Goal: Ask a question: Ask a question

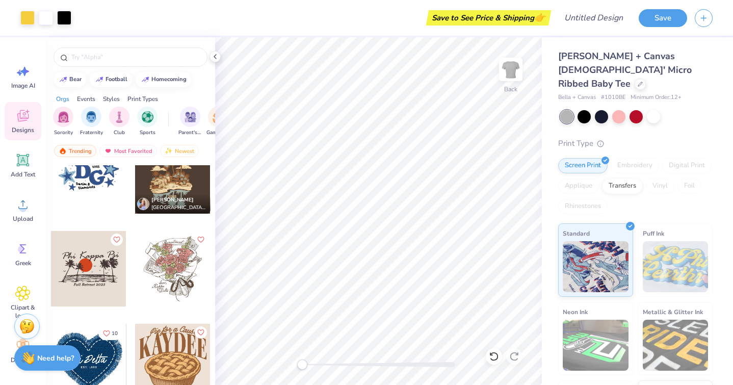
scroll to position [7263, 0]
click at [107, 180] on div at bounding box center [88, 175] width 75 height 75
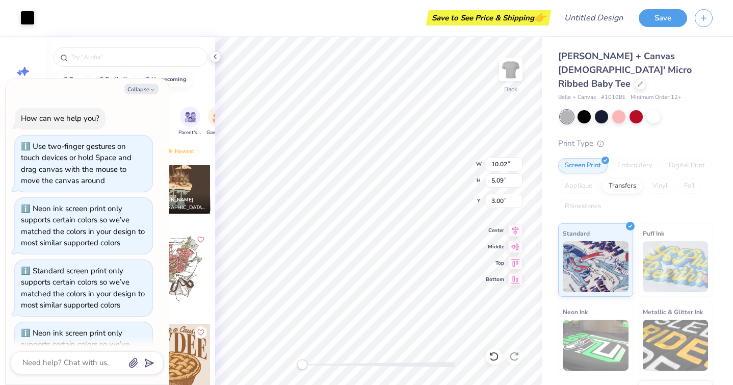
scroll to position [187, 0]
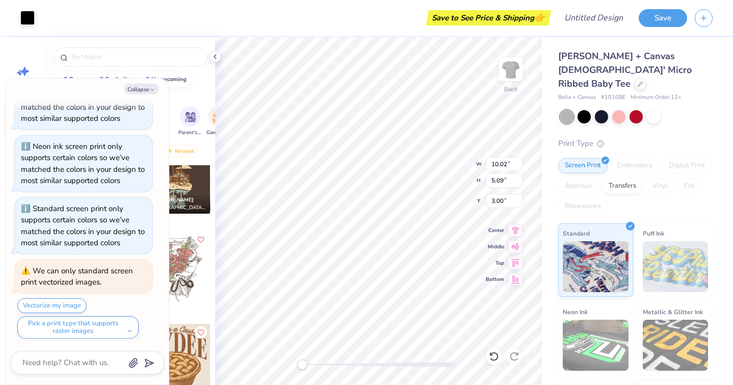
type textarea "x"
type input "9.38"
type input "2.72"
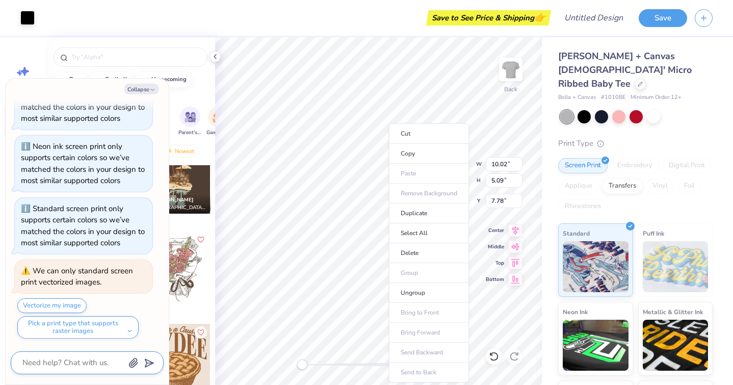
click at [60, 364] on textarea at bounding box center [72, 363] width 103 height 14
type textarea "x"
type textarea "c"
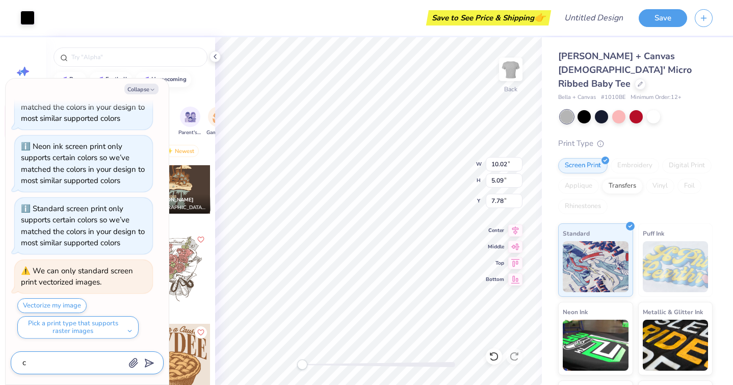
type textarea "x"
type textarea "ca"
type textarea "x"
type textarea "can"
type textarea "x"
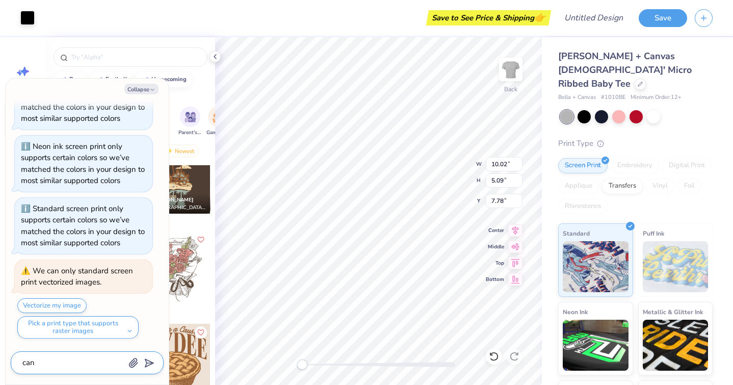
type textarea "can"
type textarea "x"
type textarea "can u"
type textarea "x"
type textarea "can u ch"
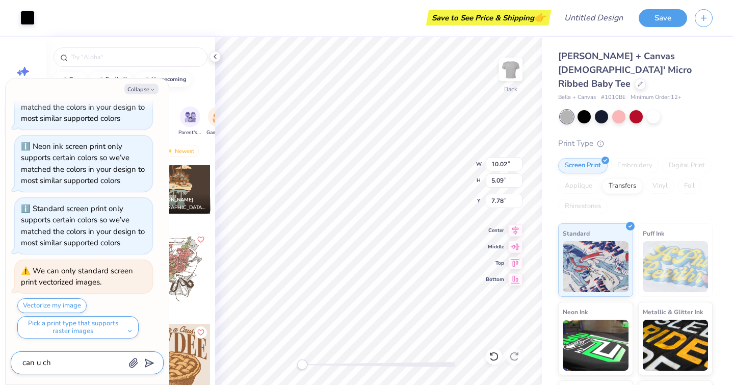
type textarea "x"
type textarea "can u cha"
type textarea "x"
type textarea "can u chan"
type textarea "x"
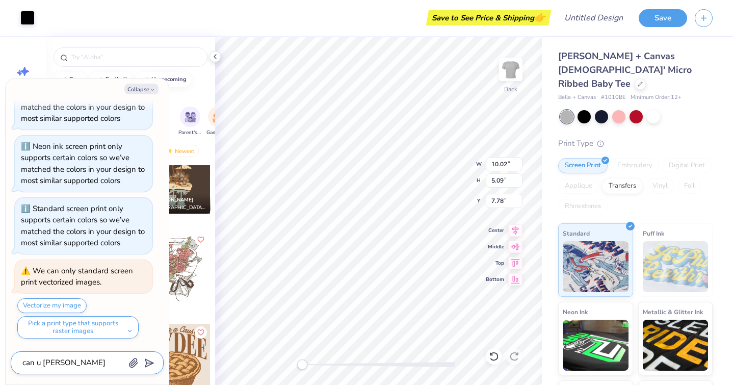
type textarea "can u change"
type textarea "x"
type textarea "can u change"
type textarea "x"
type textarea "can u change th"
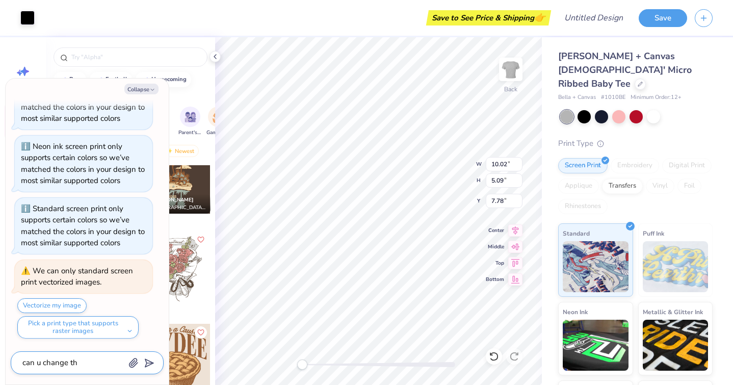
type textarea "x"
type textarea "can u change the"
type textarea "x"
type textarea "can u change the t"
type textarea "x"
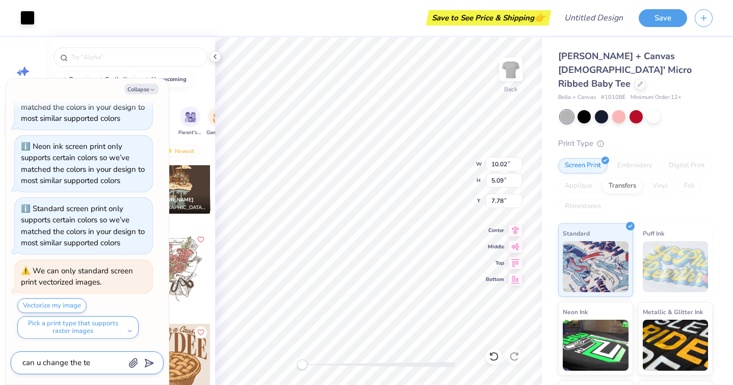
type textarea "can u change the tex"
type textarea "x"
type textarea "can u change the text"
type textarea "x"
type textarea "can u change the text"
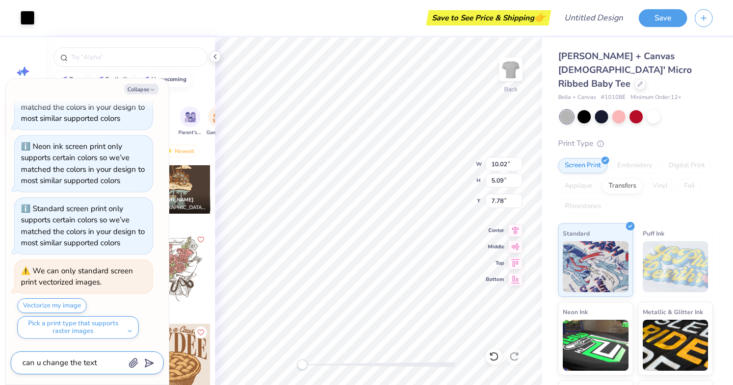
type textarea "x"
type textarea "can u change the text t"
type textarea "x"
type textarea "can u change the text to"
type textarea "x"
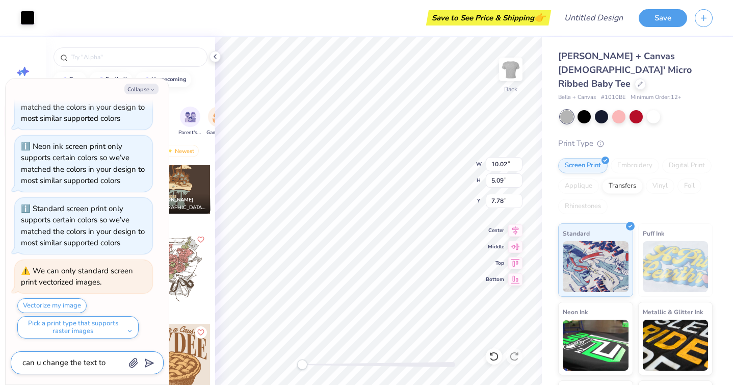
type textarea "can u change the text to"
type textarea "x"
type textarea "can u change the text to s"
type textarea "x"
type textarea "can u change the text to sa"
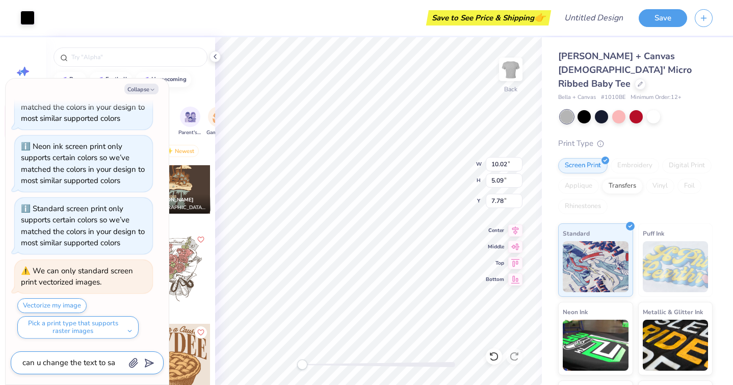
type textarea "x"
type textarea "can u change the text to say"
type textarea "x"
type textarea "can u change the text to say"
type textarea "x"
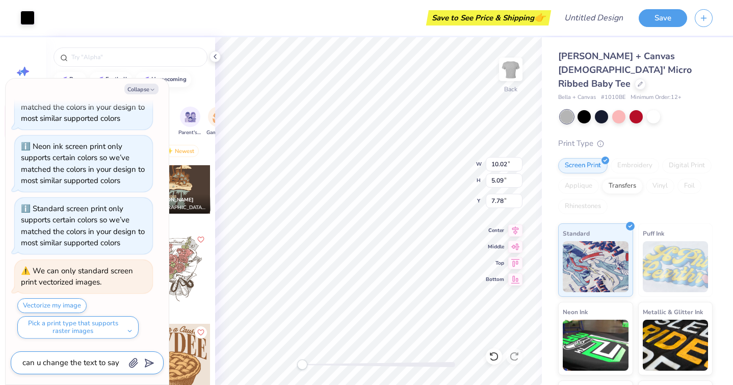
type textarea "can u change the text to say C"
type textarea "x"
type textarea "can u change the text to say CO"
type textarea "x"
type textarea "can u change the text to say COM"
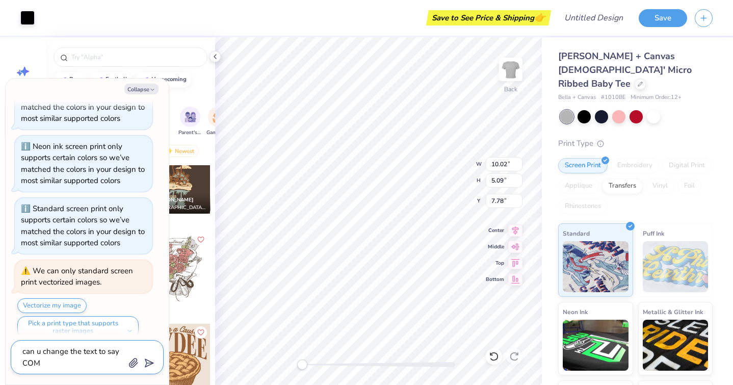
type textarea "x"
type textarea "can u change the text to say COMF"
type textarea "x"
type textarea "can u change the text to say COMFO"
type textarea "x"
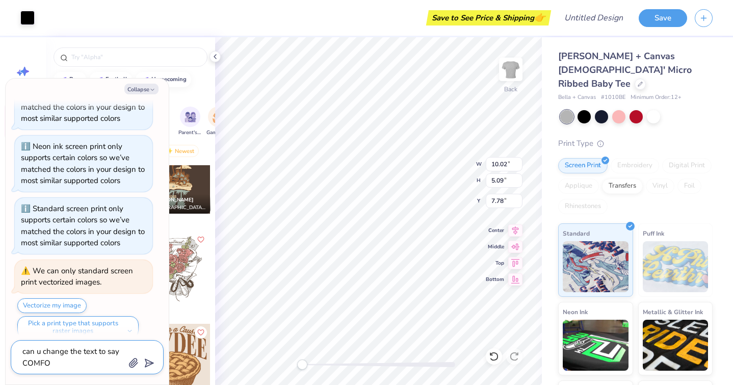
type textarea "can u change the text to say COMFOR"
type textarea "x"
type textarea "can u change the text to say COMFOR"
type textarea "x"
type textarea "can u change the text to say COMFOR"
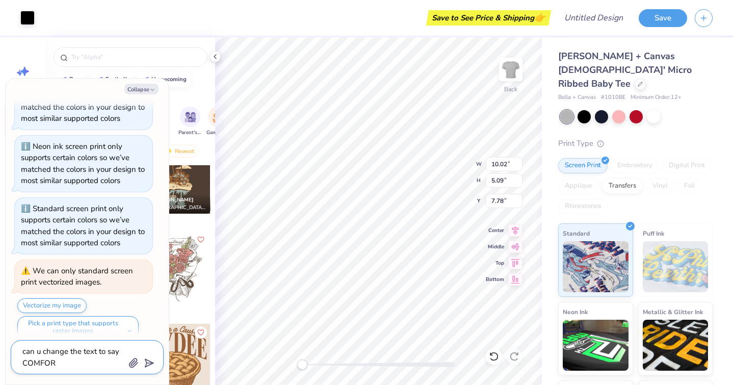
type textarea "x"
type textarea "can u change the text to say COMFORT"
type textarea "x"
type textarea "can u change the text to say COMFORT"
type textarea "x"
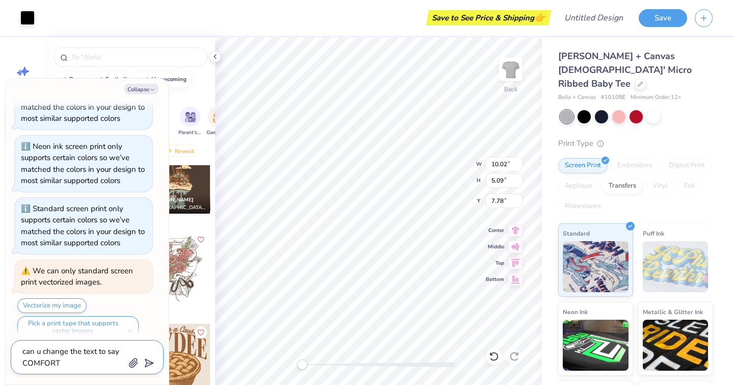
type textarea "can u change the text to say COMFORT C"
type textarea "x"
type textarea "can u change the text to say COMFORT CA"
type textarea "x"
type textarea "can u change the text to say COMFORT CAS"
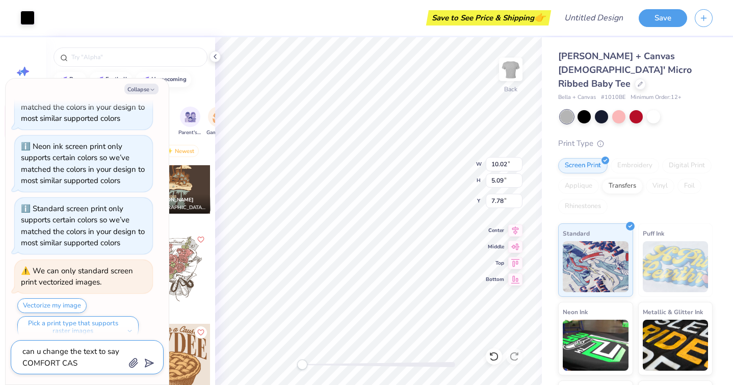
type textarea "x"
type textarea "can u change the text to say COMFORT CASE"
type textarea "x"
type textarea "can u change the text to say COMFORT CASES"
type textarea "x"
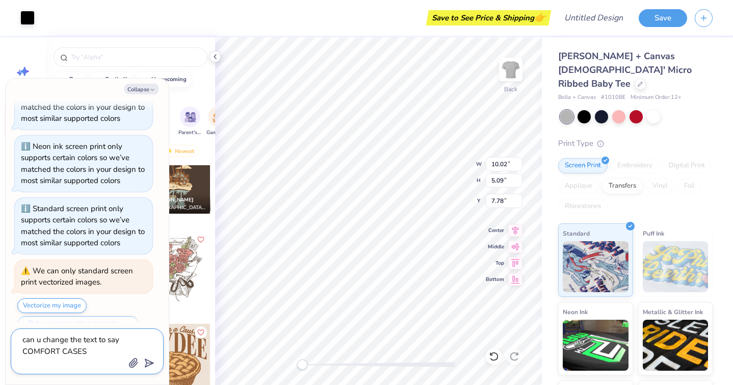
type textarea "can u change the text to say COMFORT CASES"
click at [151, 363] on polygon "submit" at bounding box center [147, 363] width 12 height 12
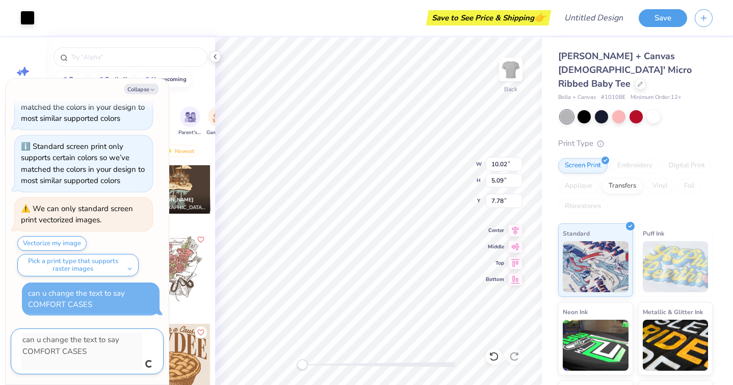
type textarea "x"
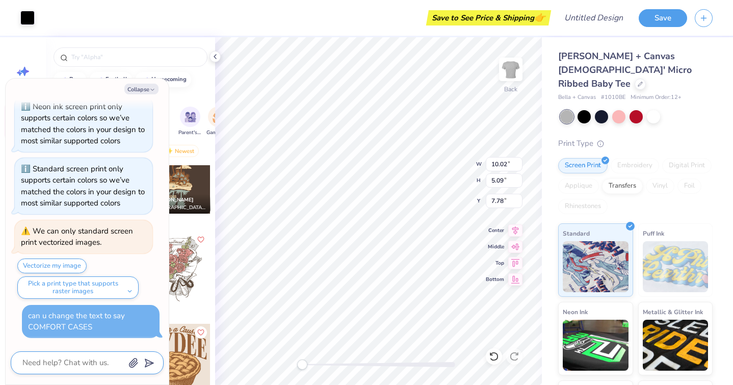
scroll to position [230, 0]
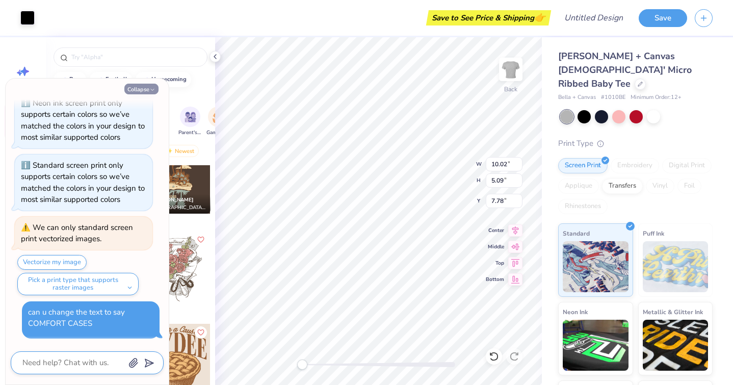
click at [153, 89] on polyline "button" at bounding box center [152, 90] width 3 height 2
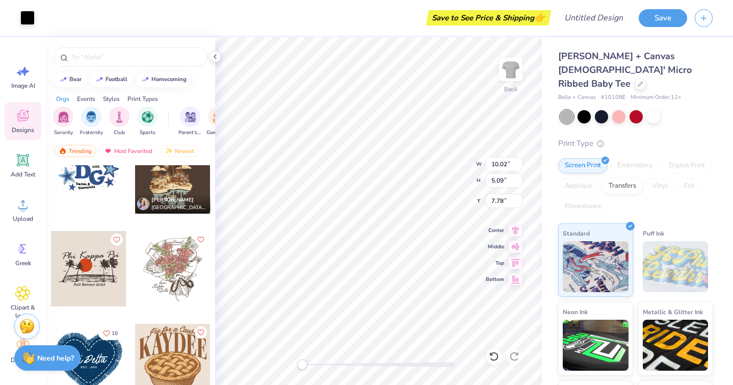
type textarea "x"
